Goal: Task Accomplishment & Management: Use online tool/utility

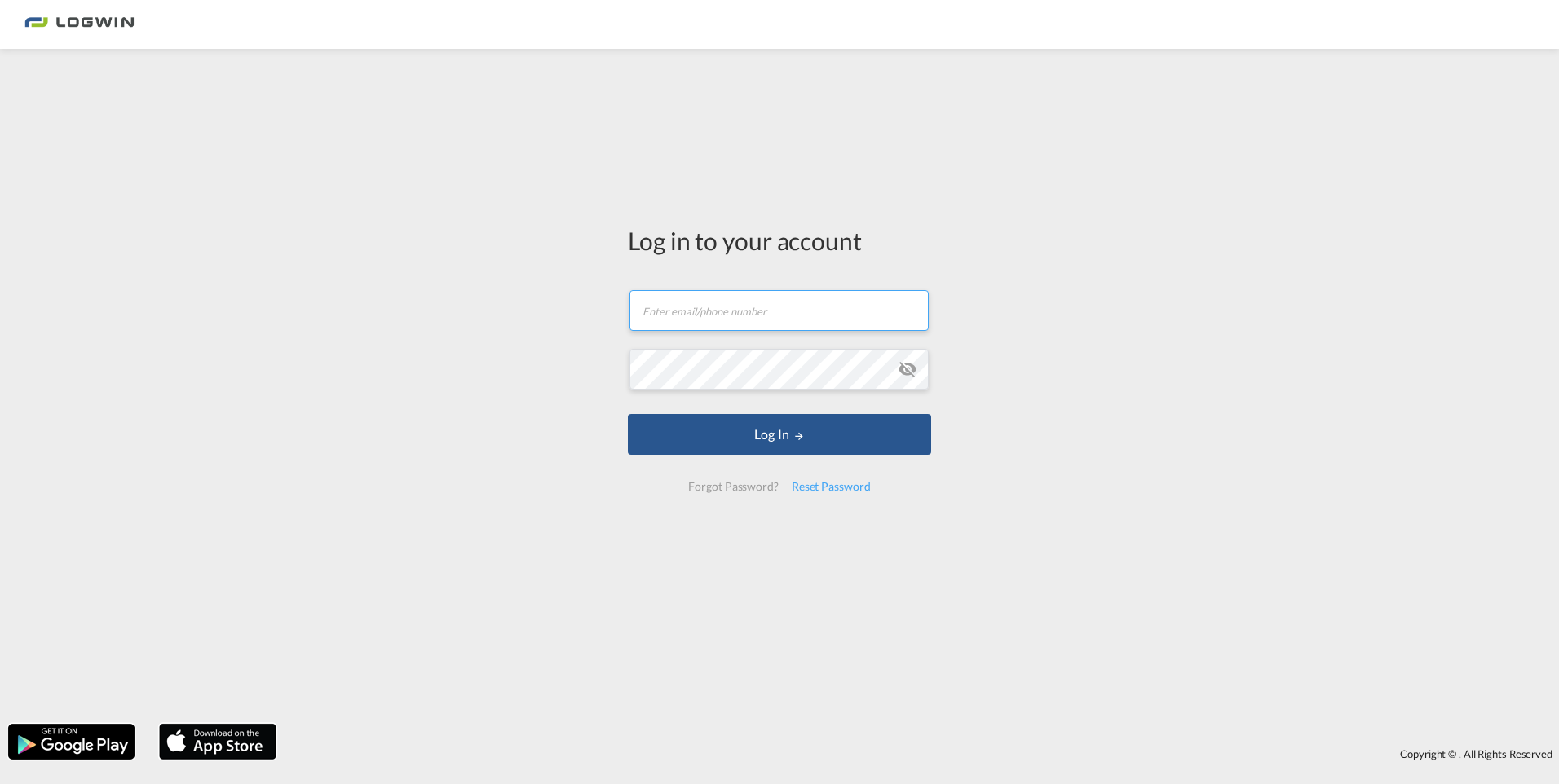
click at [894, 324] on input "text" at bounding box center [779, 311] width 299 height 41
type input "[EMAIL_ADDRESS][PERSON_NAME][DOMAIN_NAME]"
click at [628, 414] on button "Log In" at bounding box center [779, 434] width 304 height 41
